Goal: Download file/media

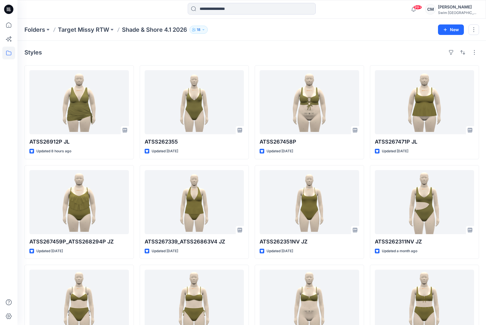
click at [92, 25] on div "Folders Target Missy RTW Shade & Shore 4.1 2026 18 New" at bounding box center [251, 30] width 468 height 22
click at [92, 29] on p "Target Missy RTW" at bounding box center [83, 30] width 51 height 8
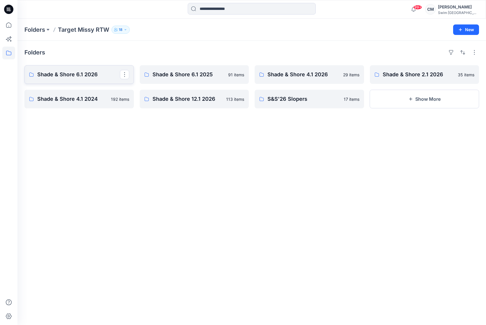
click at [83, 70] on p "Shade & Shore 6.1 2026" at bounding box center [78, 74] width 83 height 8
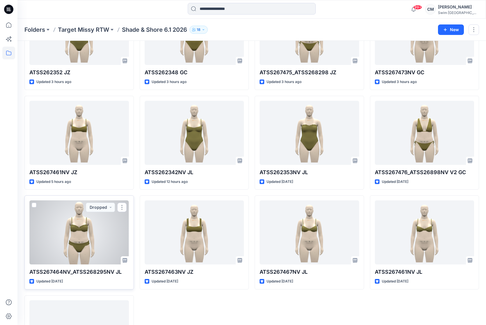
scroll to position [71, 0]
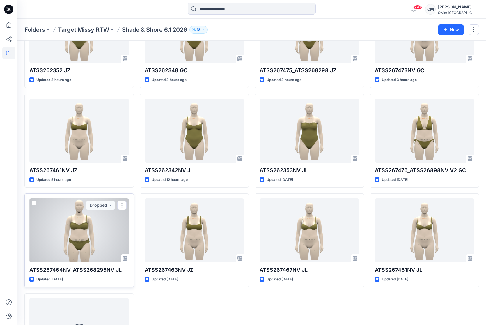
click at [94, 229] on div at bounding box center [78, 230] width 99 height 64
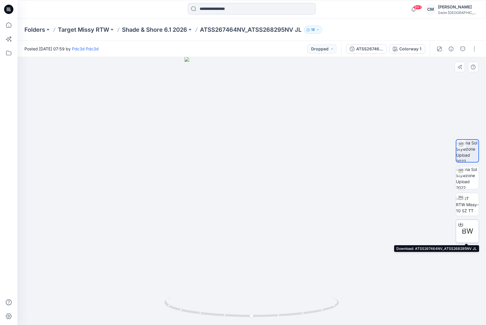
click at [466, 231] on span "BW" at bounding box center [466, 231] width 11 height 10
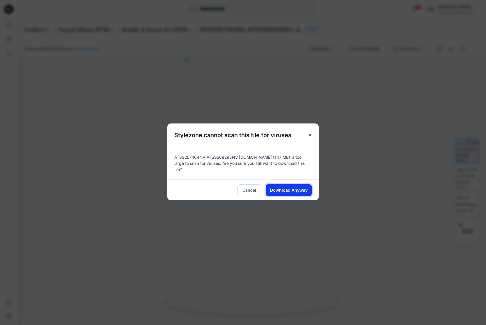
click at [280, 188] on span "Download Anyway" at bounding box center [289, 190] width 38 height 6
